Goal: Check status: Check status

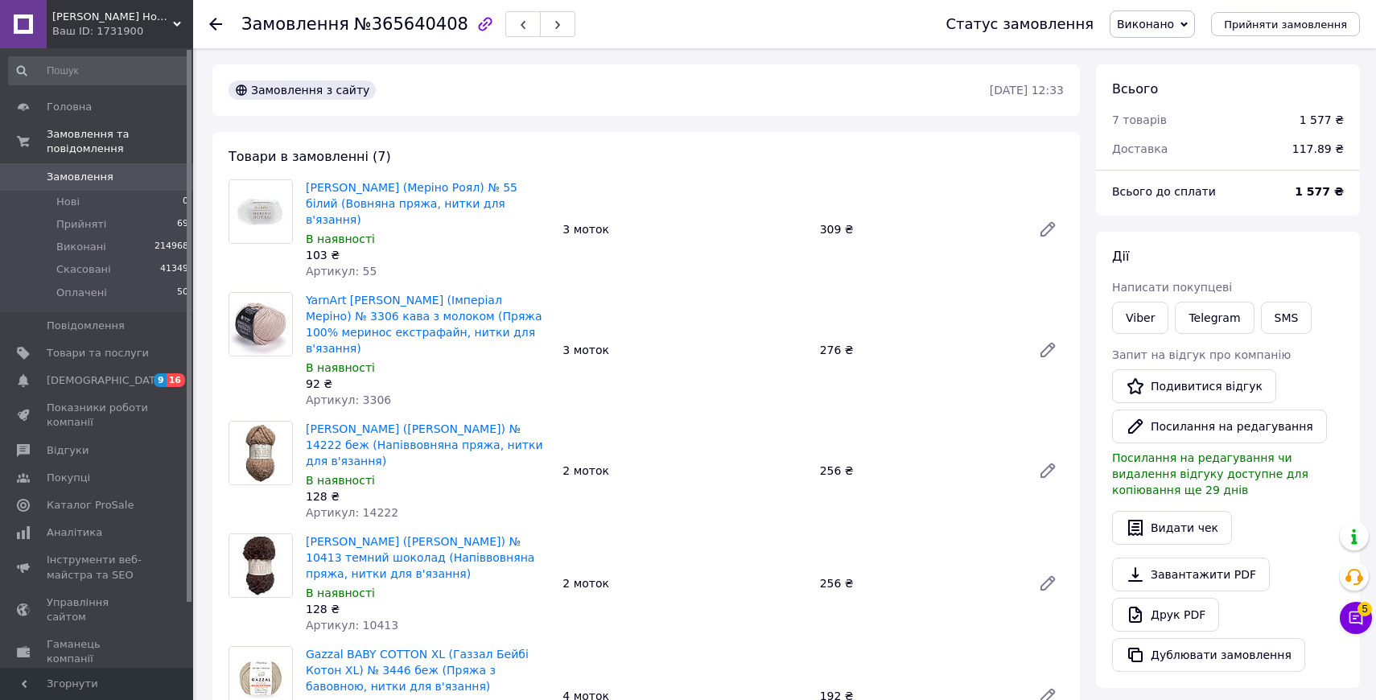
click at [397, 35] on div "Замовлення №365640408" at bounding box center [408, 23] width 334 height 27
click at [398, 29] on span "№365640408" at bounding box center [411, 23] width 114 height 19
copy span "365640408"
